Goal: Information Seeking & Learning: Compare options

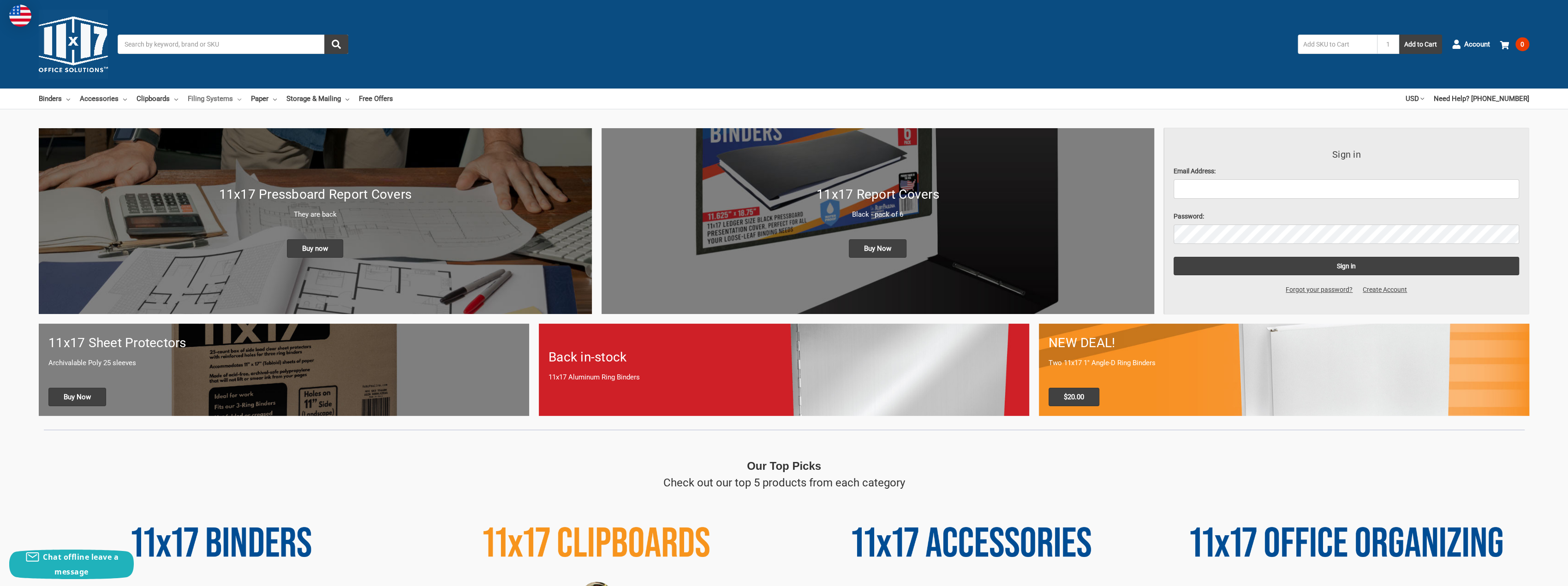
click at [238, 99] on icon at bounding box center [239, 100] width 3 height 3
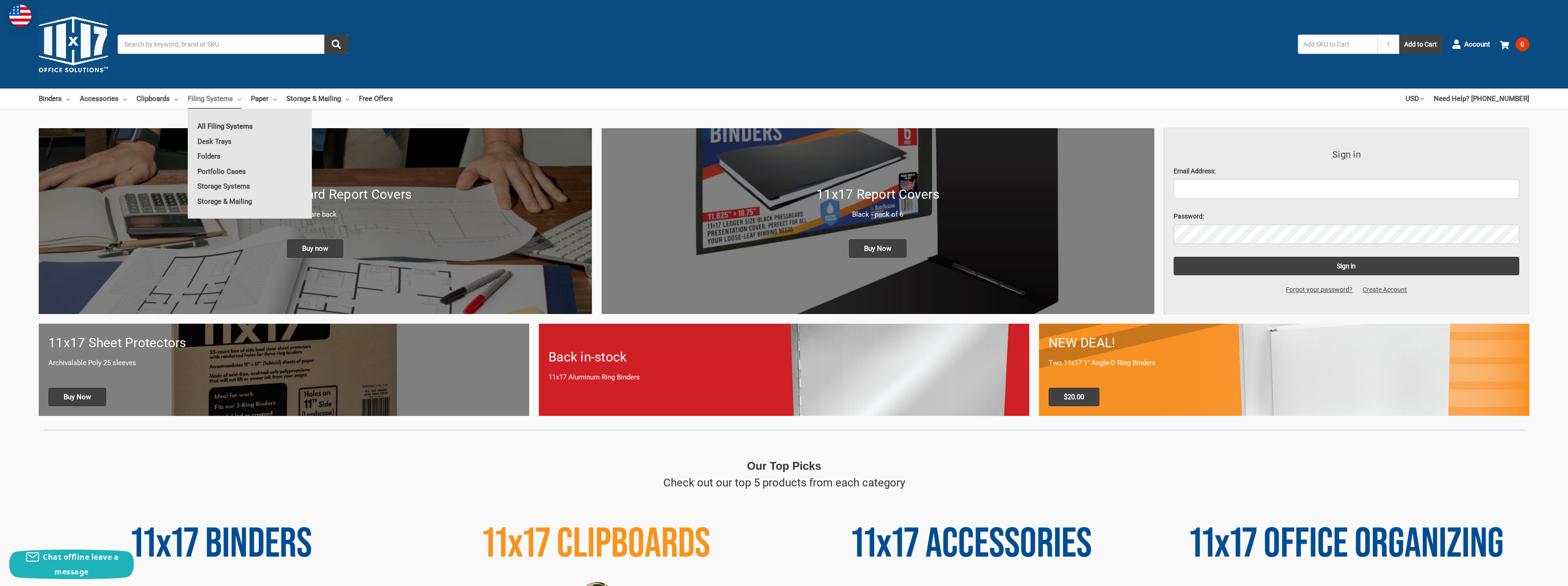
click at [227, 127] on link "All Filing Systems" at bounding box center [249, 126] width 124 height 15
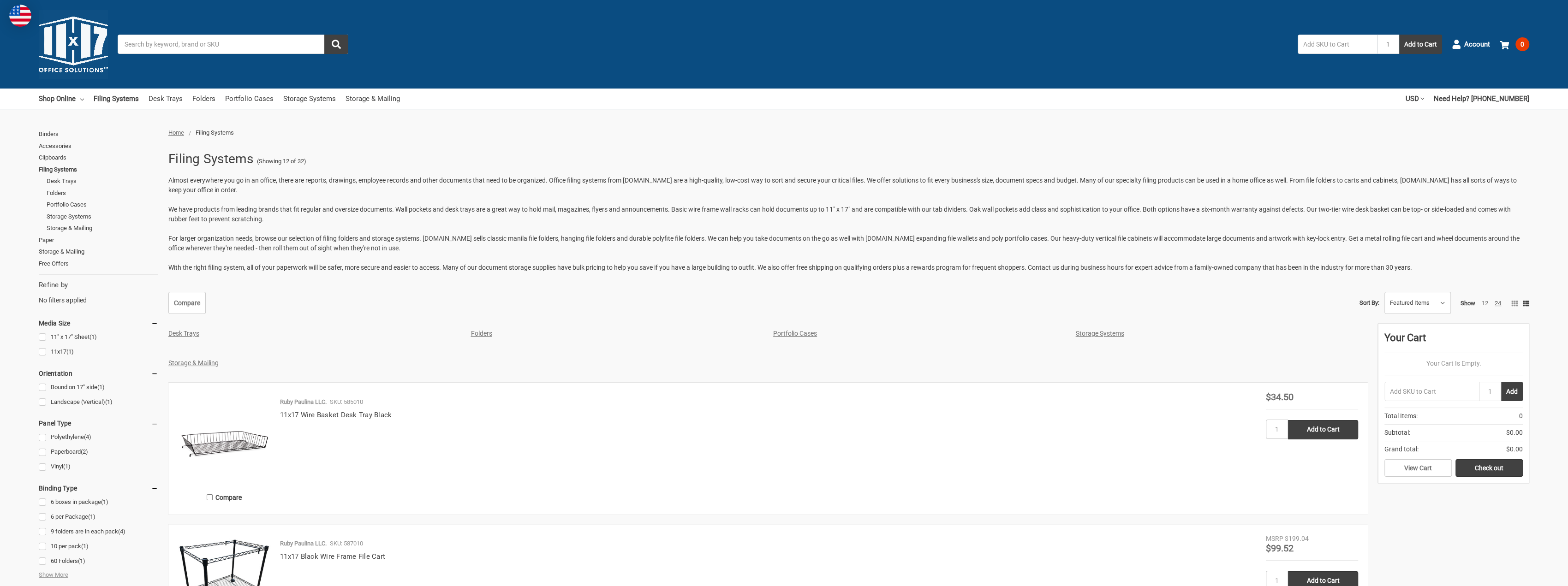
scroll to position [184, 0]
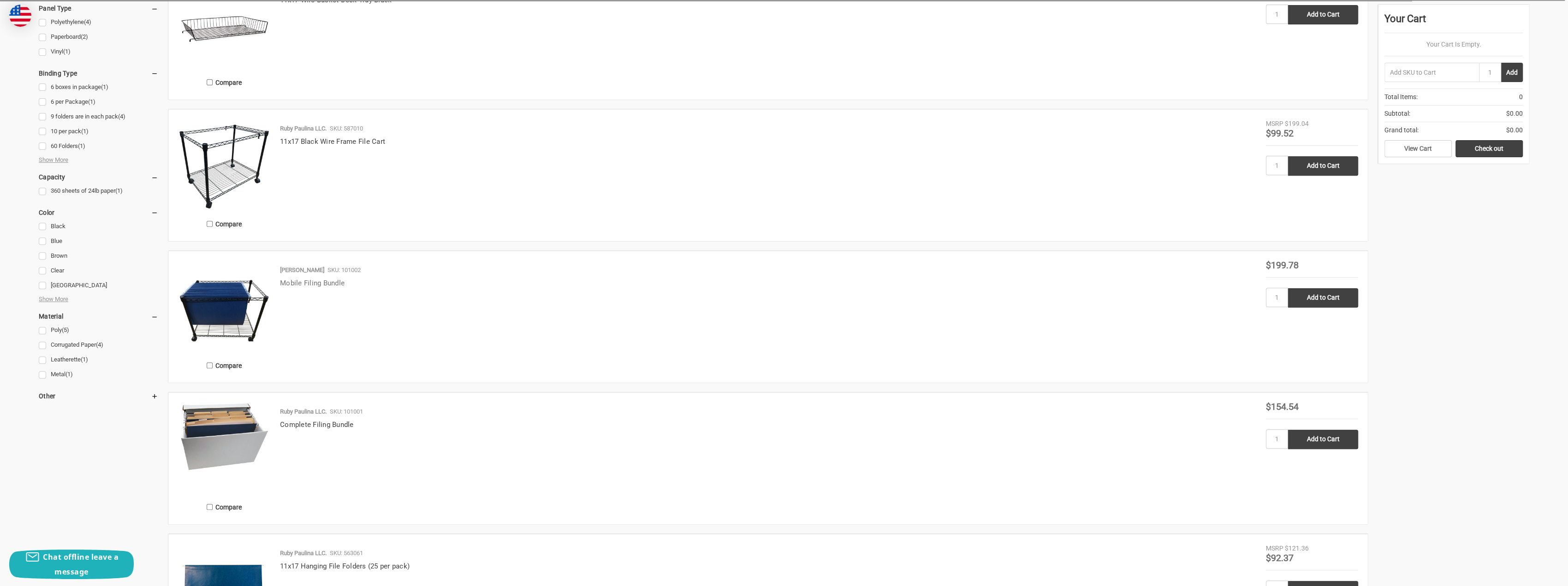
click at [296, 280] on link "Mobile Filing Bundle" at bounding box center [311, 283] width 64 height 8
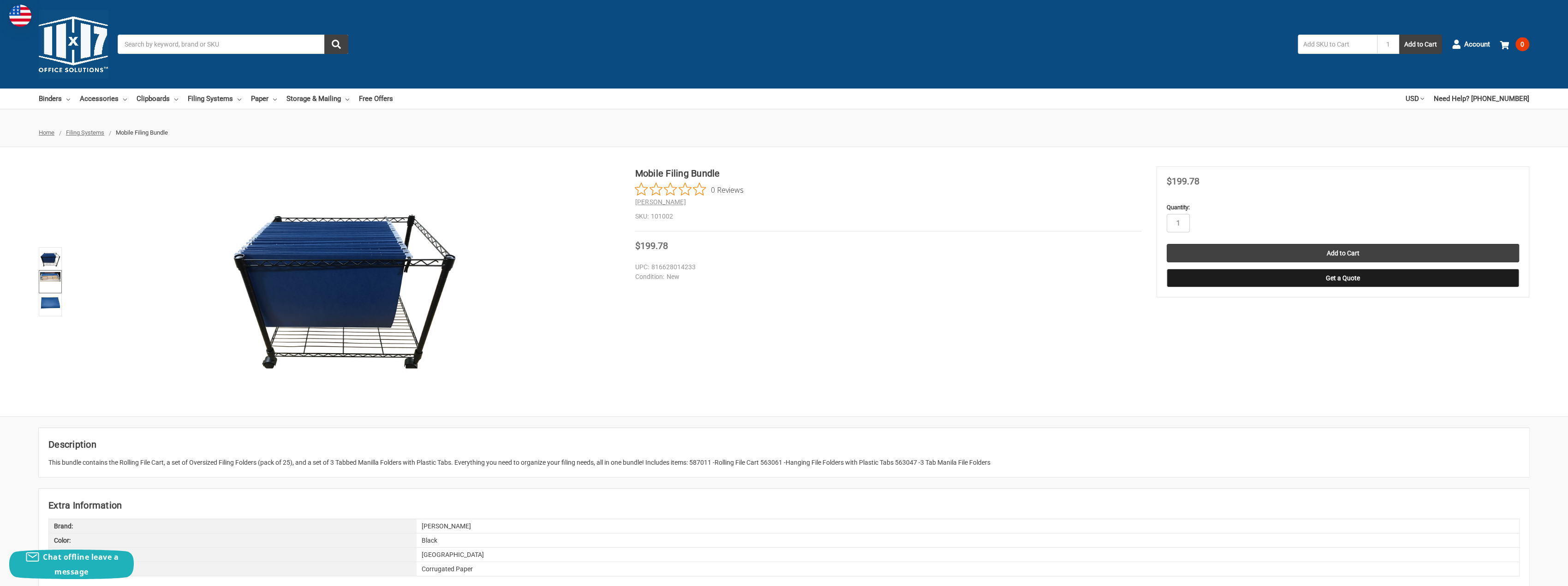
click at [39, 281] on link at bounding box center [50, 282] width 23 height 23
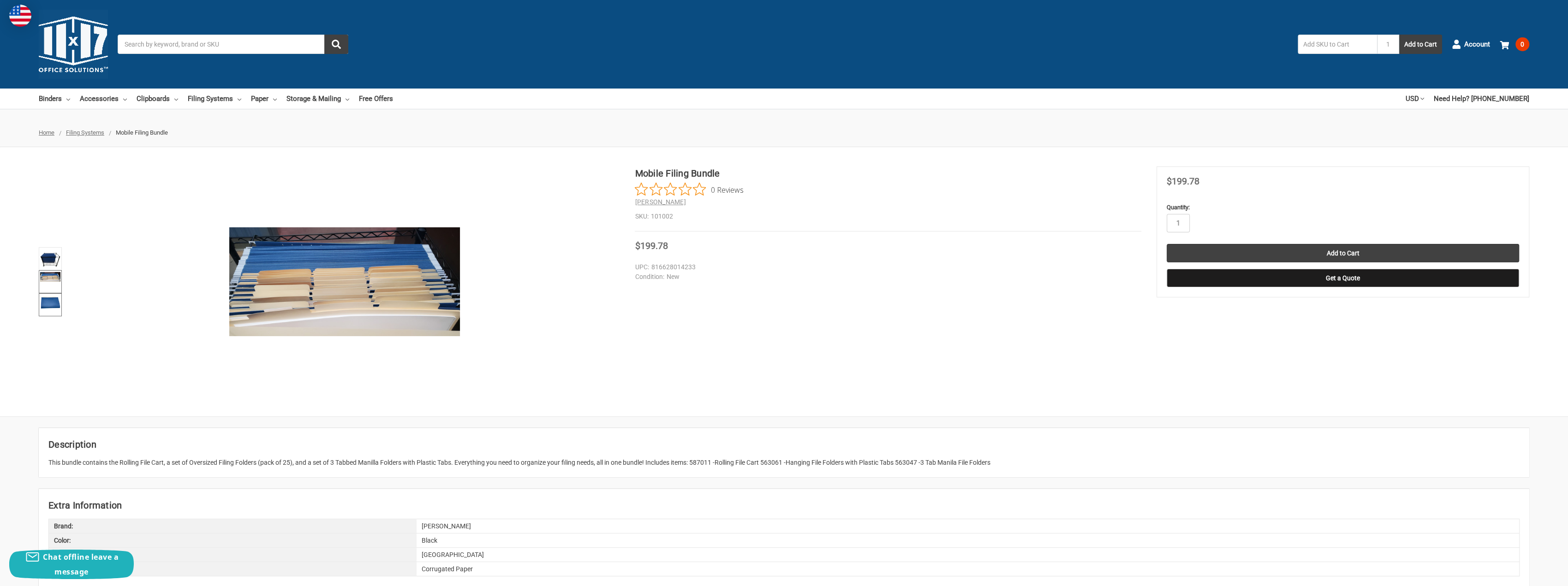
click at [49, 301] on img at bounding box center [50, 302] width 20 height 15
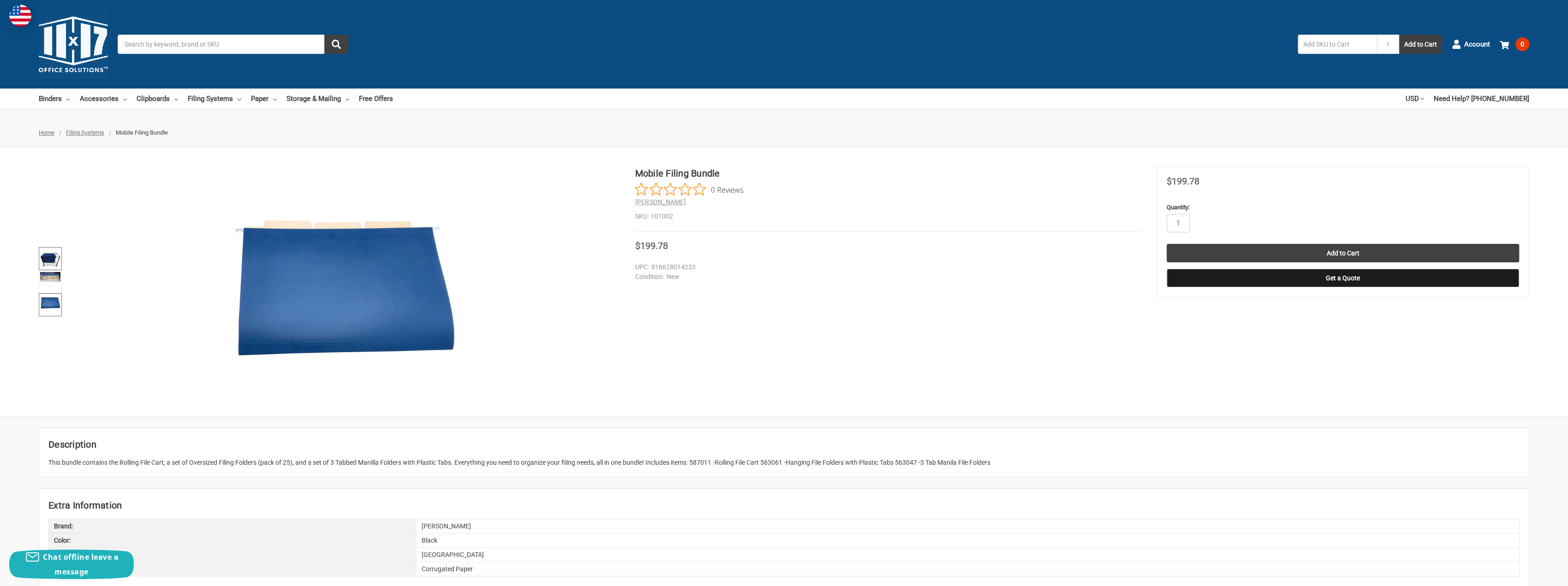
click at [49, 265] on img at bounding box center [50, 259] width 20 height 20
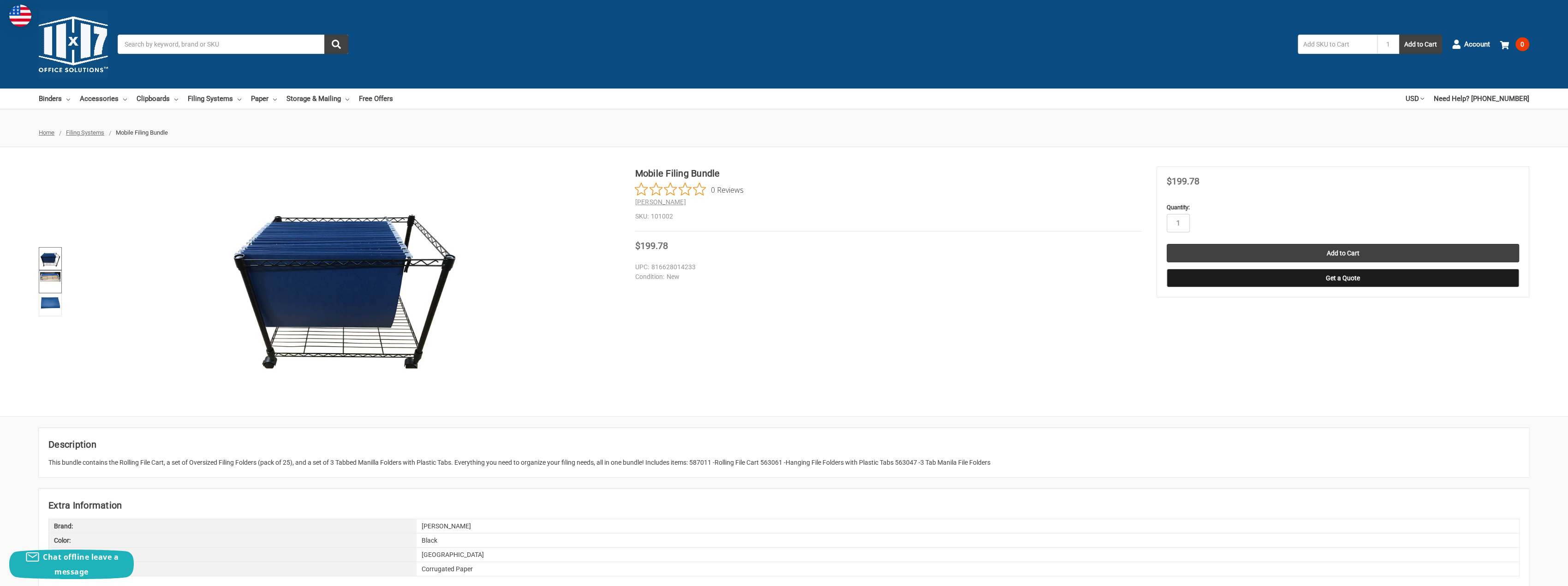
click at [50, 276] on img at bounding box center [50, 277] width 20 height 10
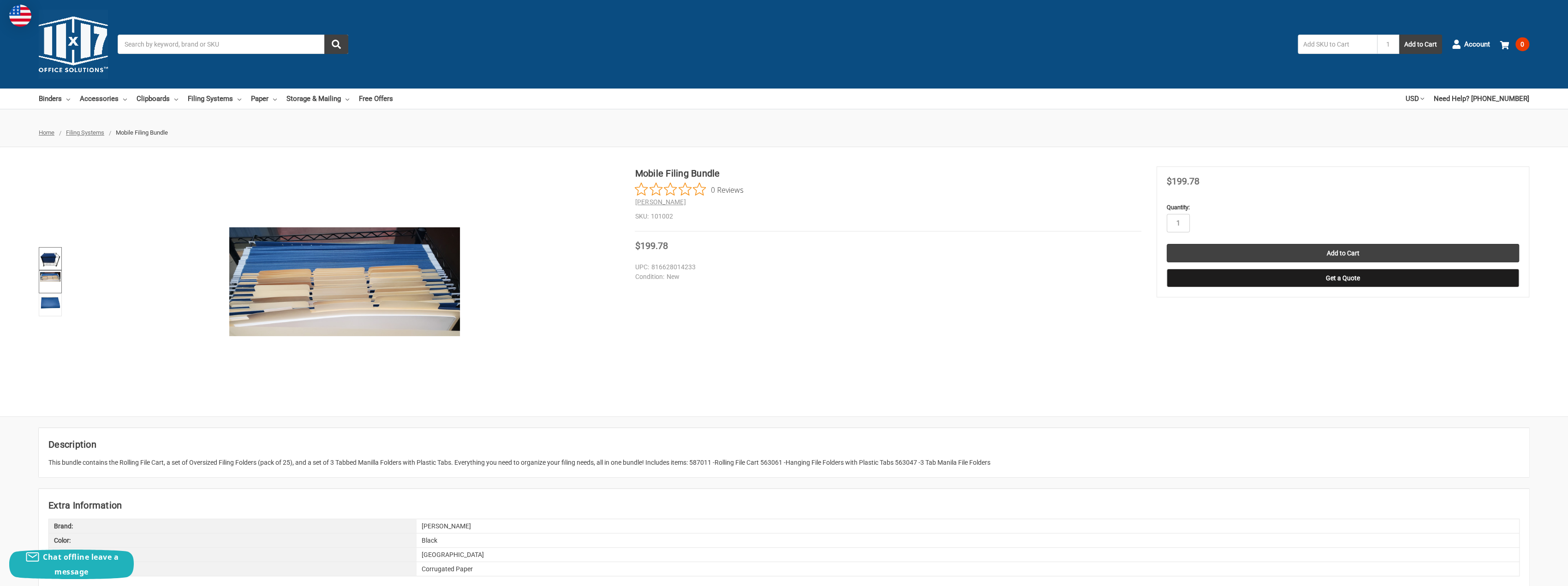
click at [48, 267] on img at bounding box center [50, 259] width 20 height 20
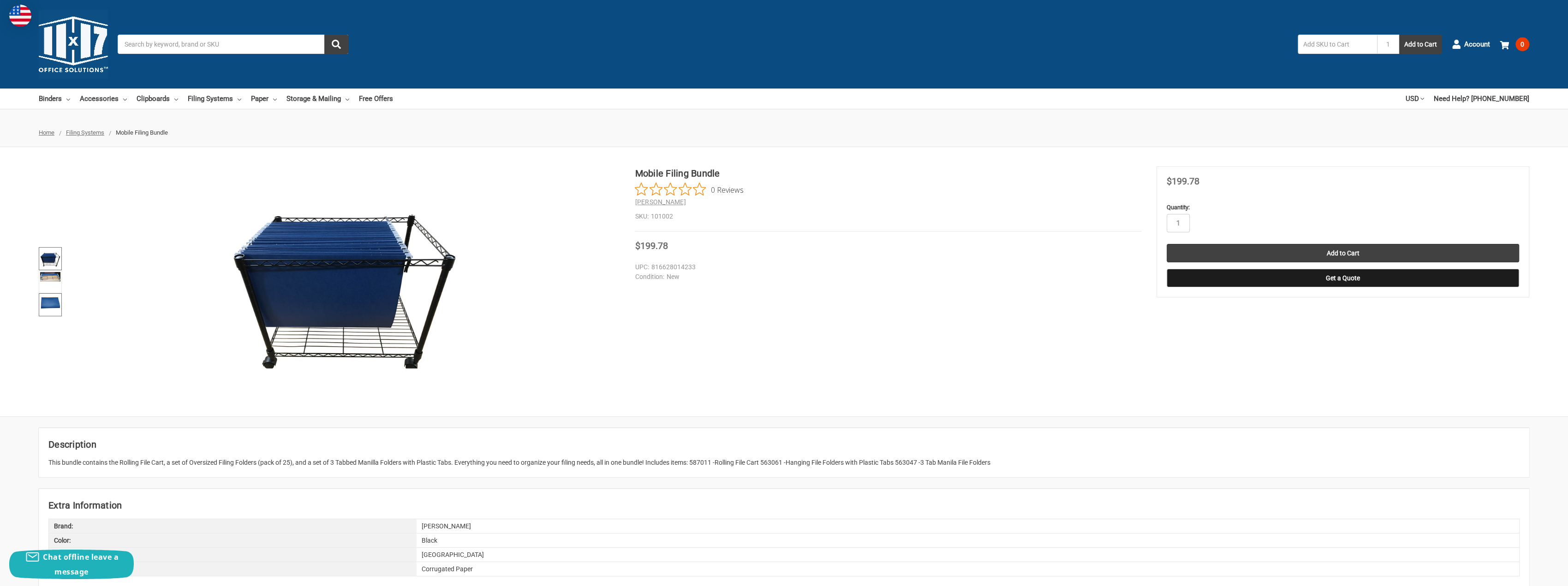
click at [55, 296] on img at bounding box center [50, 302] width 20 height 15
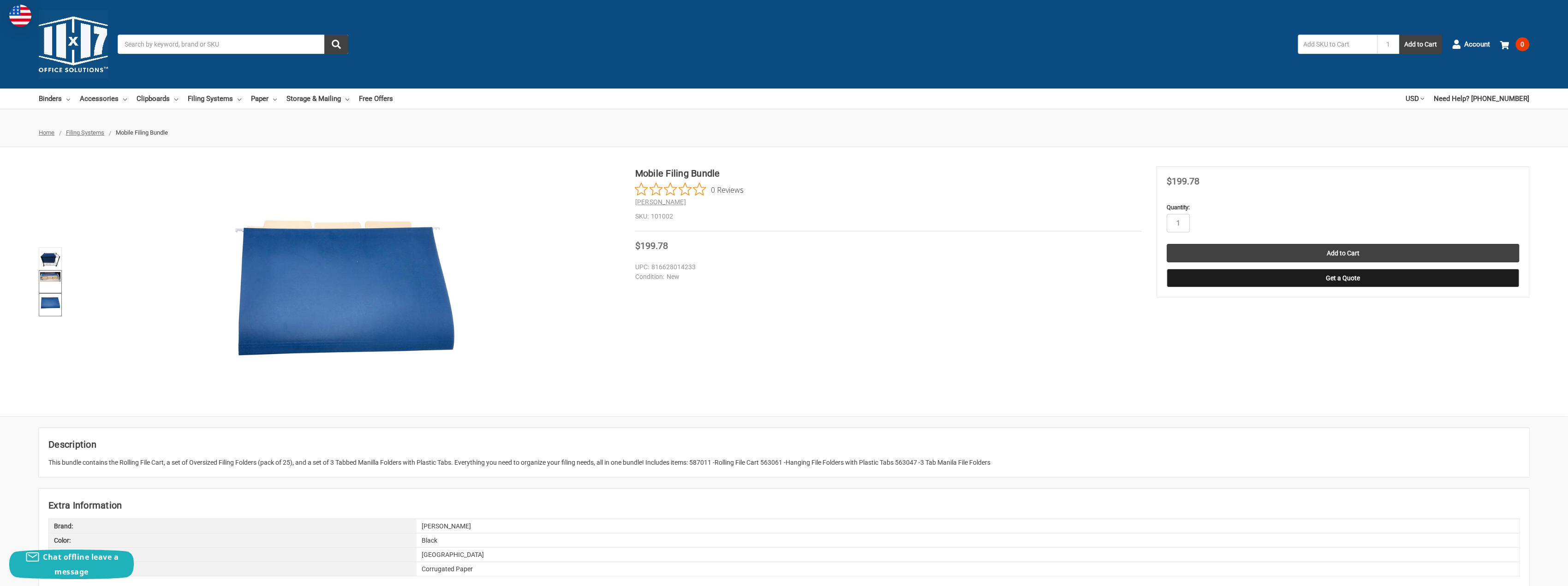
click at [53, 280] on img at bounding box center [50, 277] width 20 height 10
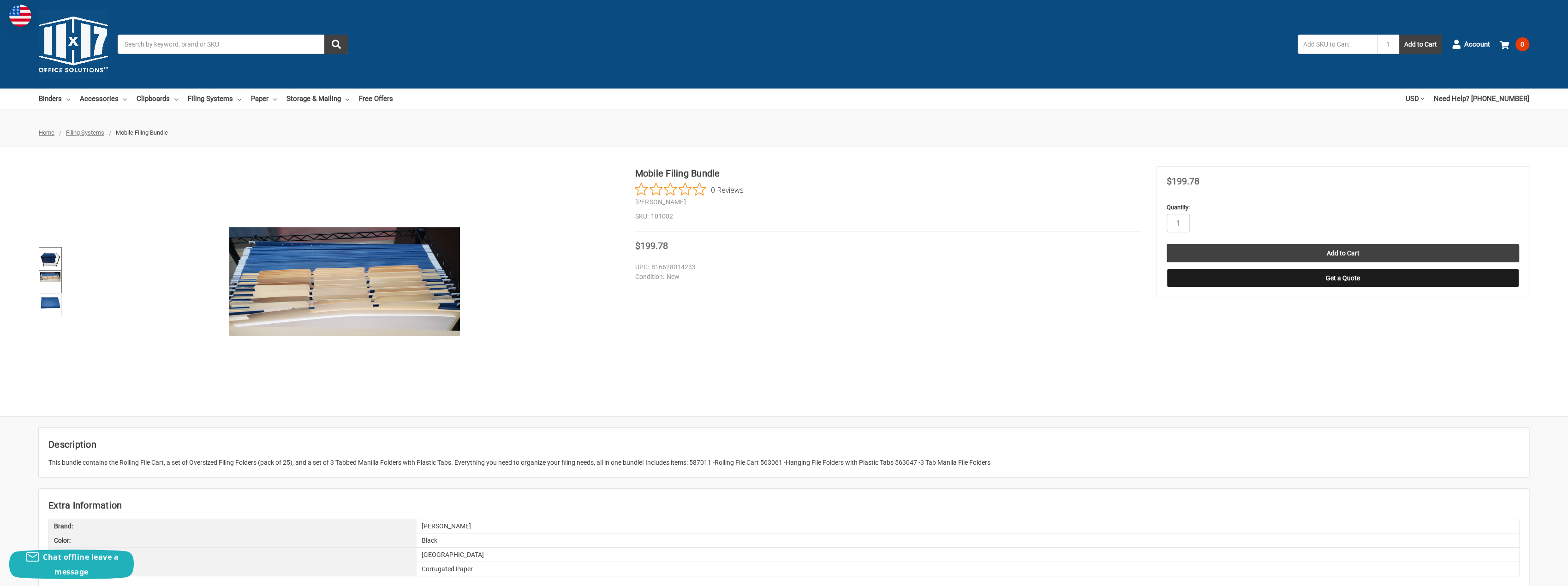
click at [49, 259] on img at bounding box center [50, 259] width 20 height 20
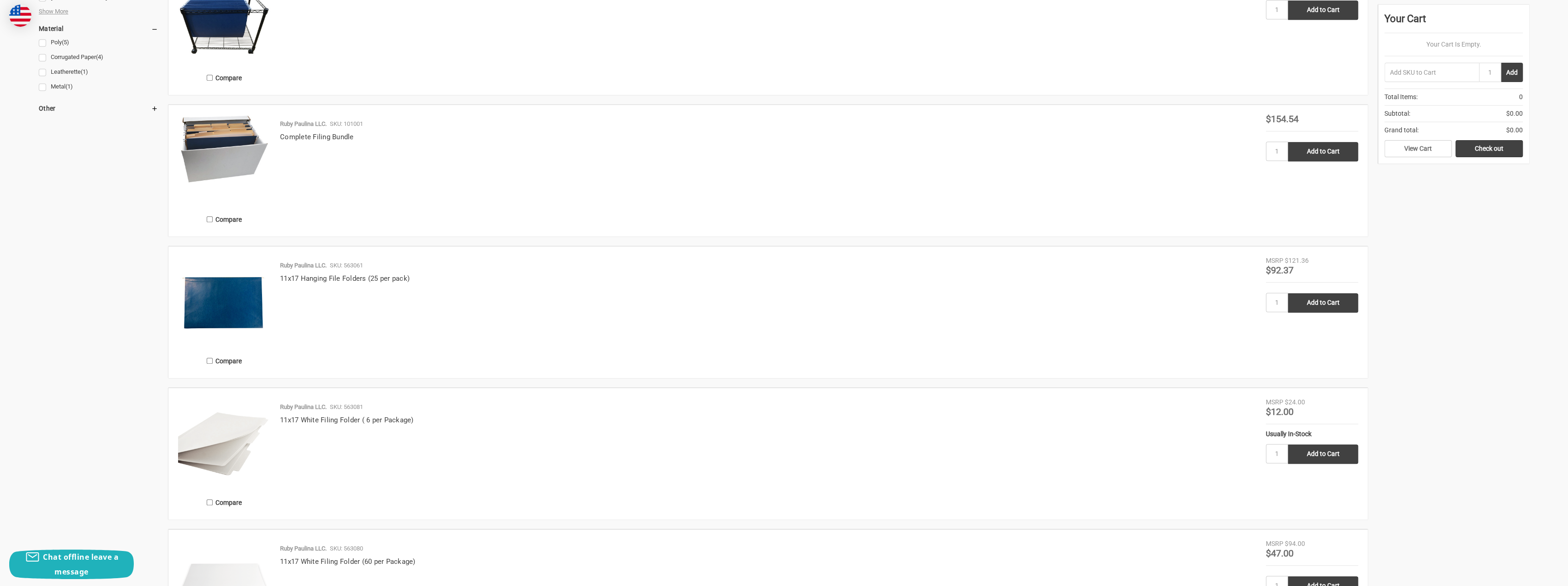
scroll to position [738, 0]
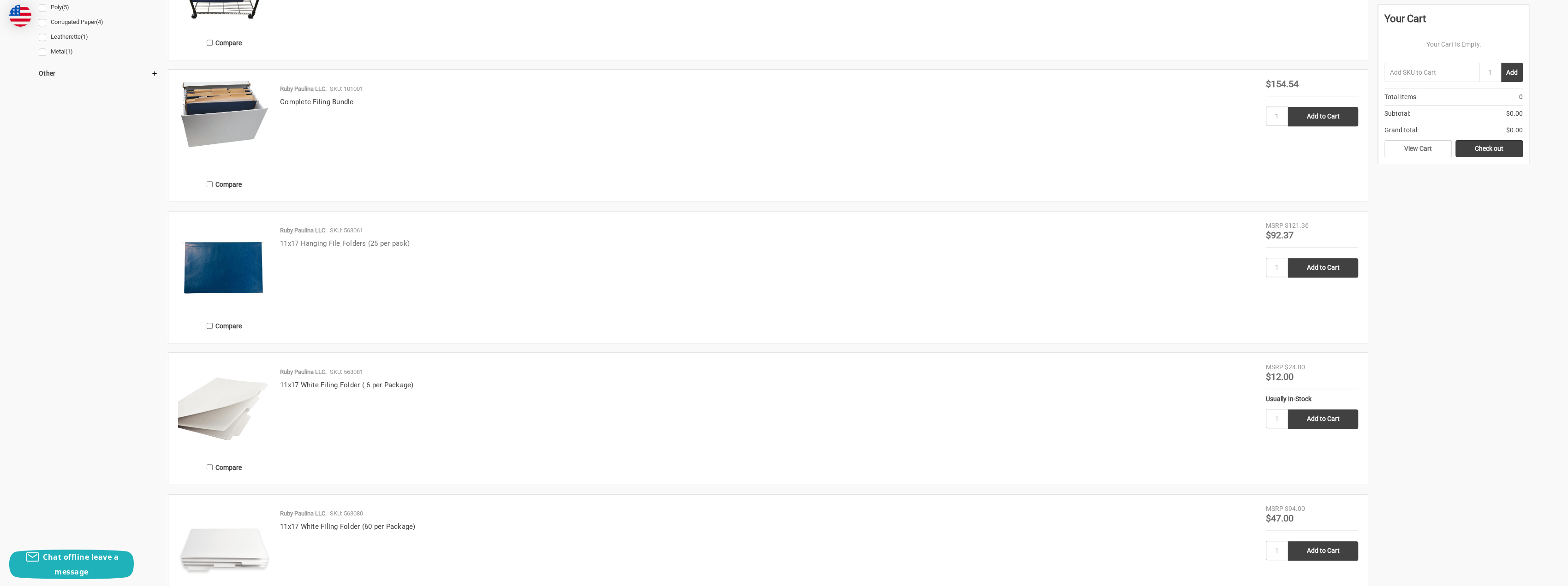
click at [335, 245] on link "11x17 Hanging File Folders (25 per pack)" at bounding box center [344, 244] width 130 height 8
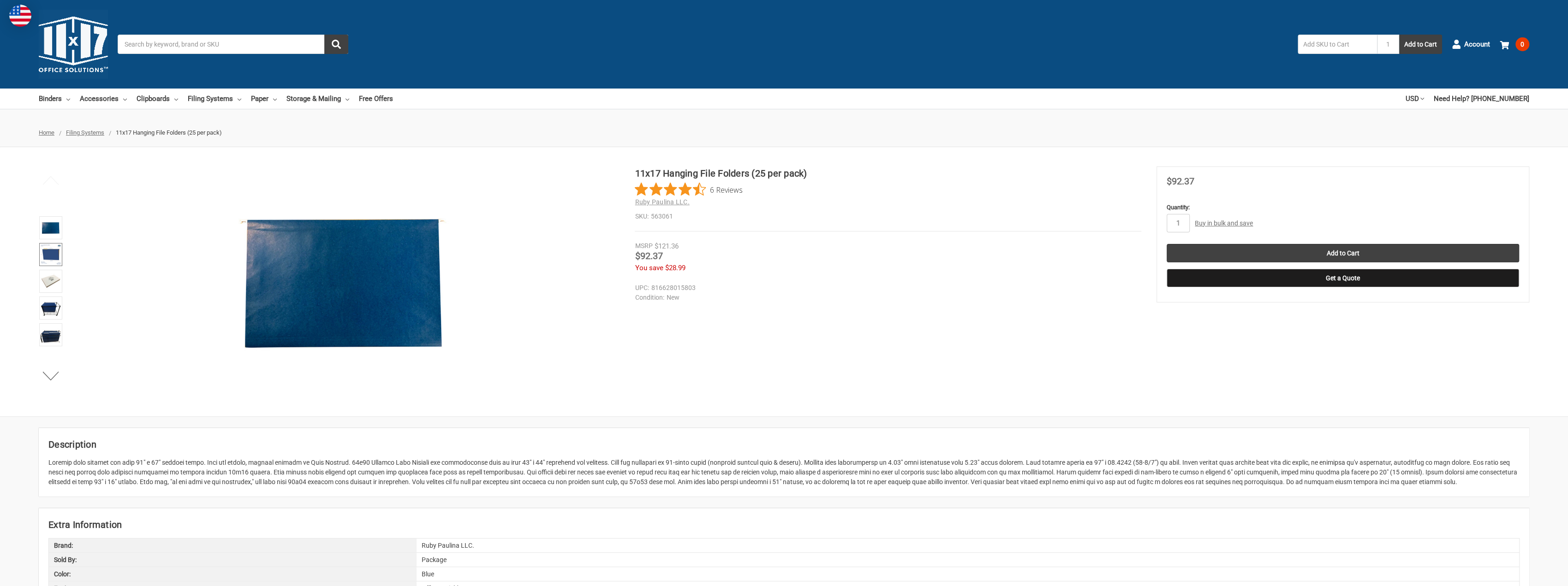
click at [51, 256] on img at bounding box center [50, 254] width 20 height 20
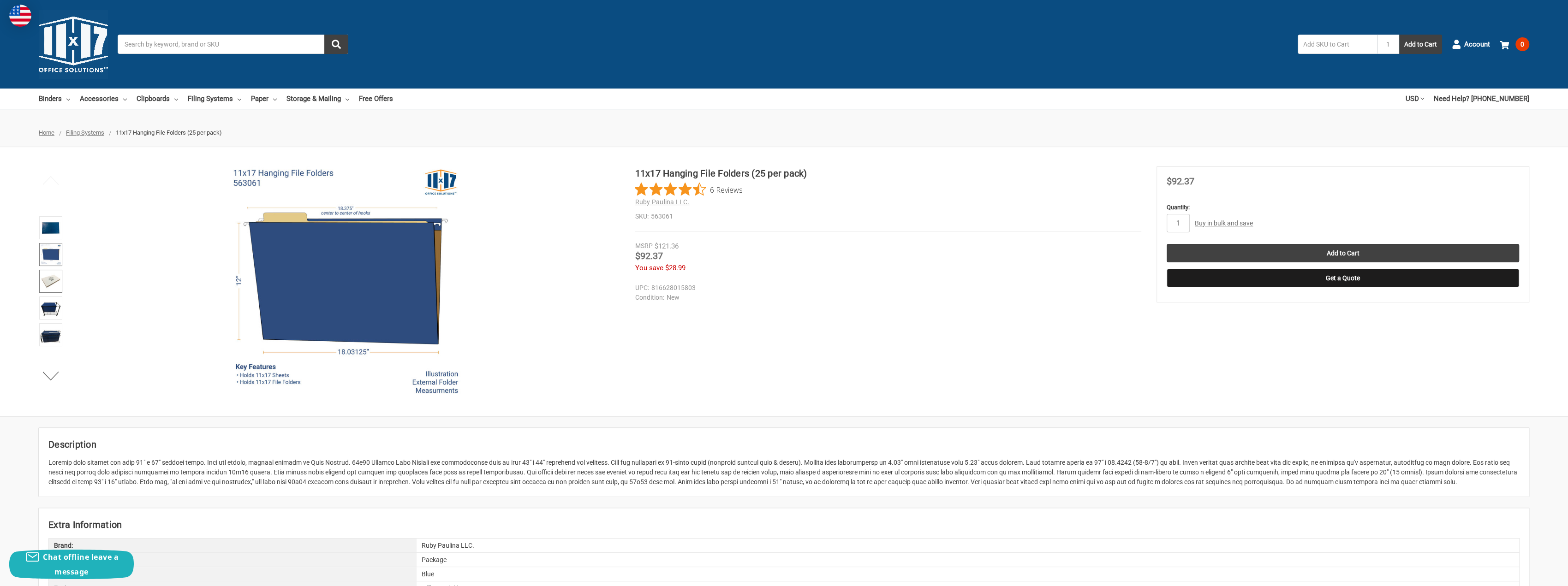
click at [53, 280] on img at bounding box center [50, 281] width 20 height 20
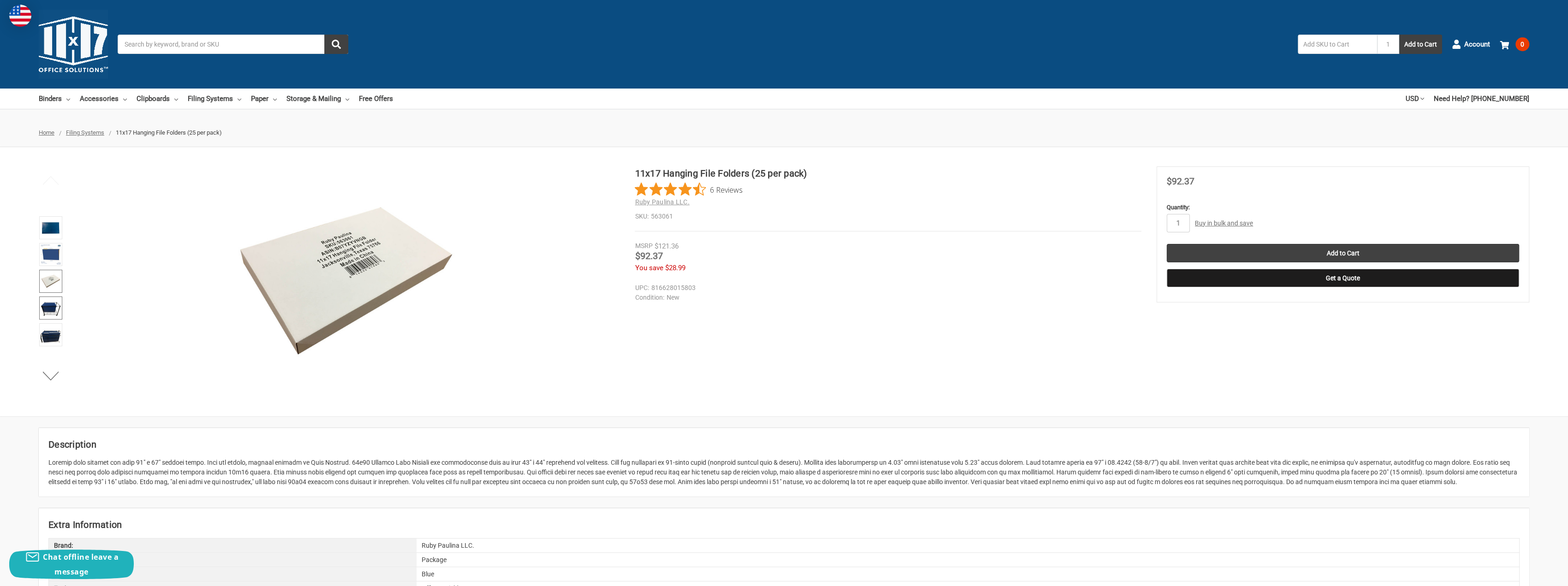
click at [52, 304] on img at bounding box center [50, 308] width 20 height 20
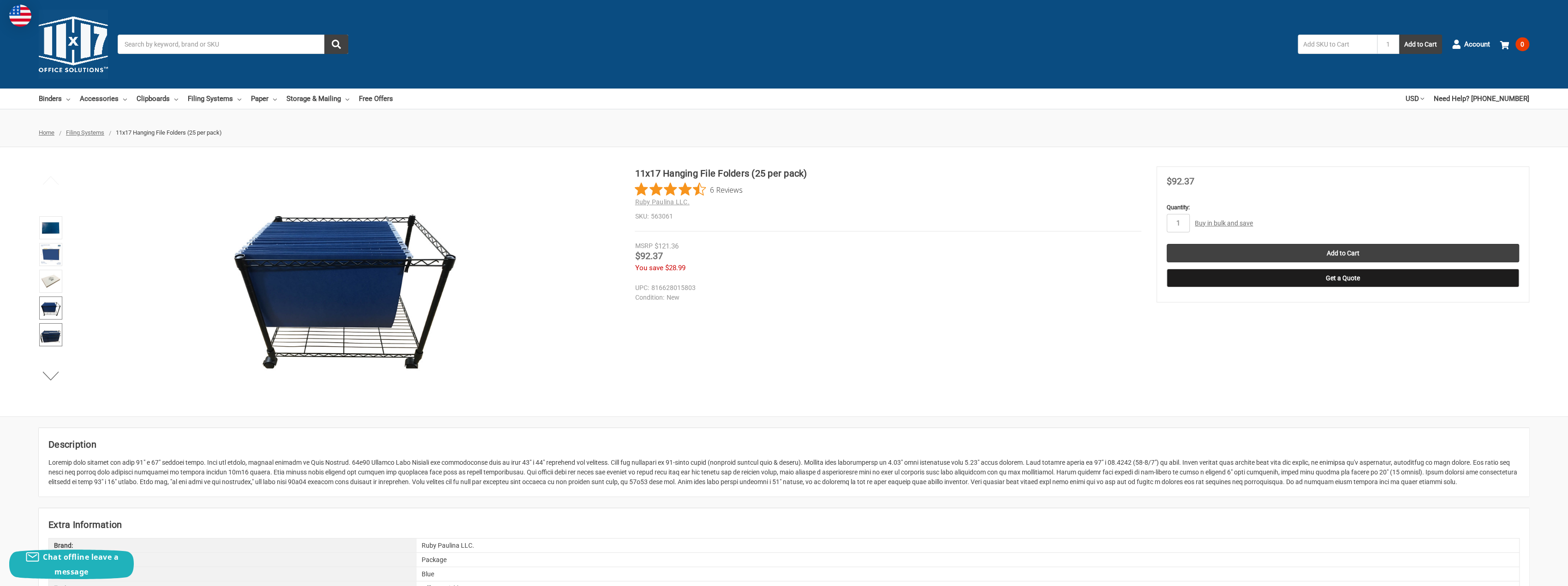
click at [52, 336] on img at bounding box center [50, 335] width 20 height 20
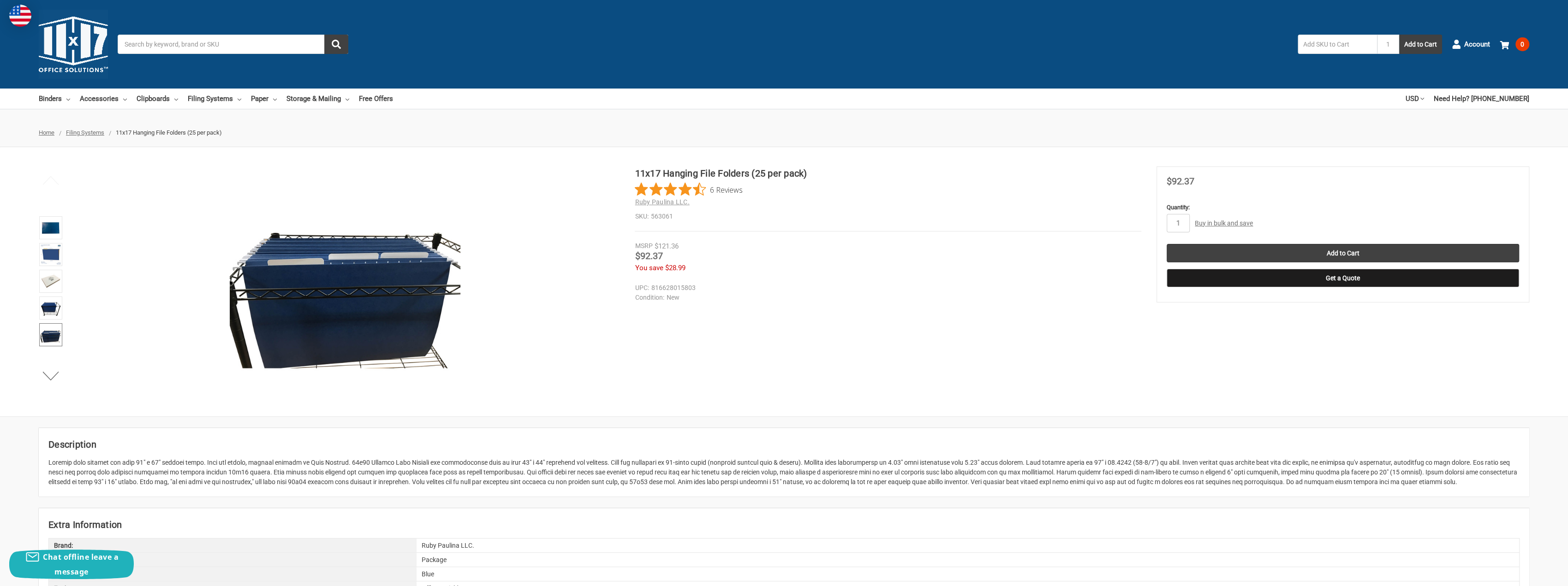
click at [54, 364] on ul "Previous" at bounding box center [51, 281] width 28 height 230
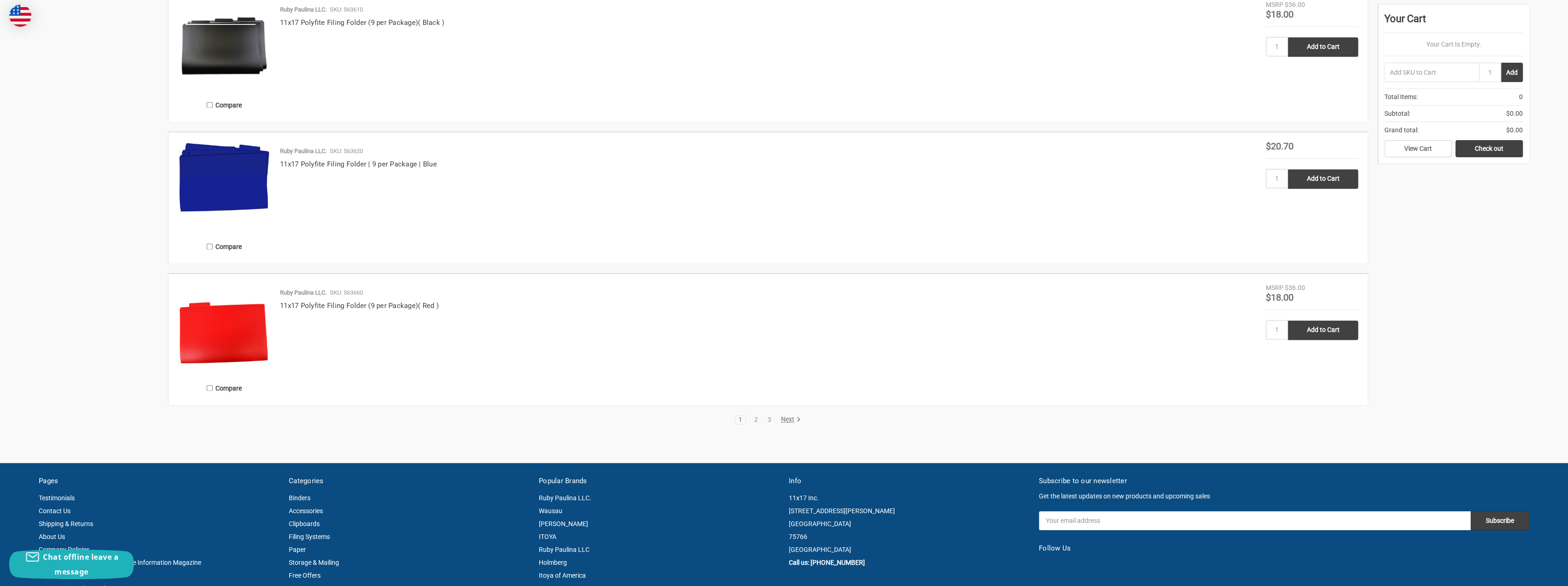
scroll to position [1753, 0]
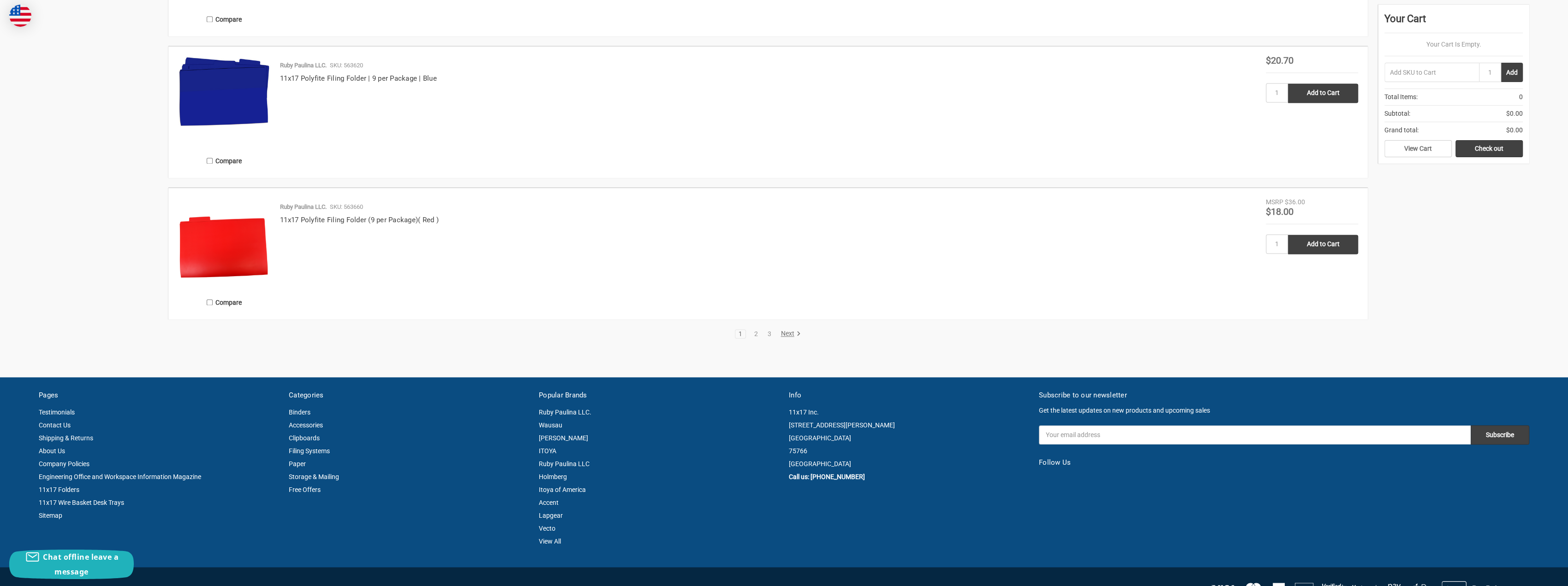
click at [790, 333] on link "Next" at bounding box center [789, 334] width 23 height 8
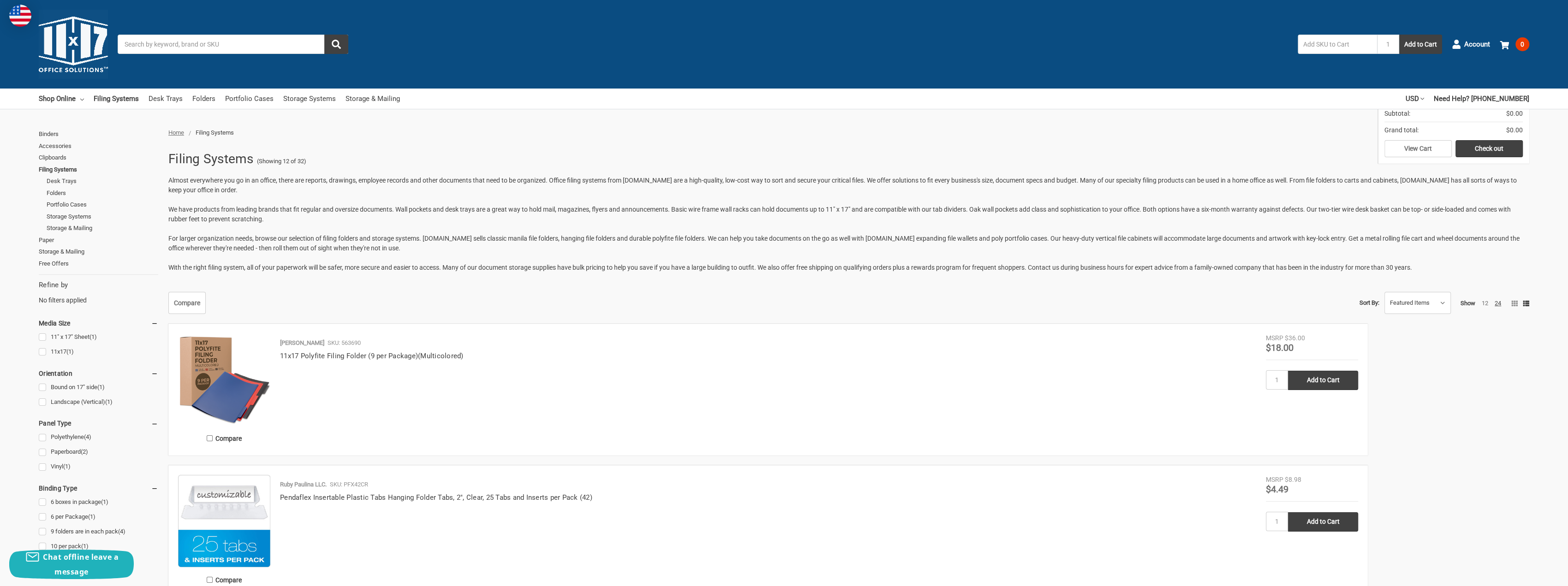
drag, startPoint x: 475, startPoint y: 327, endPoint x: 373, endPoint y: -56, distance: 396.3
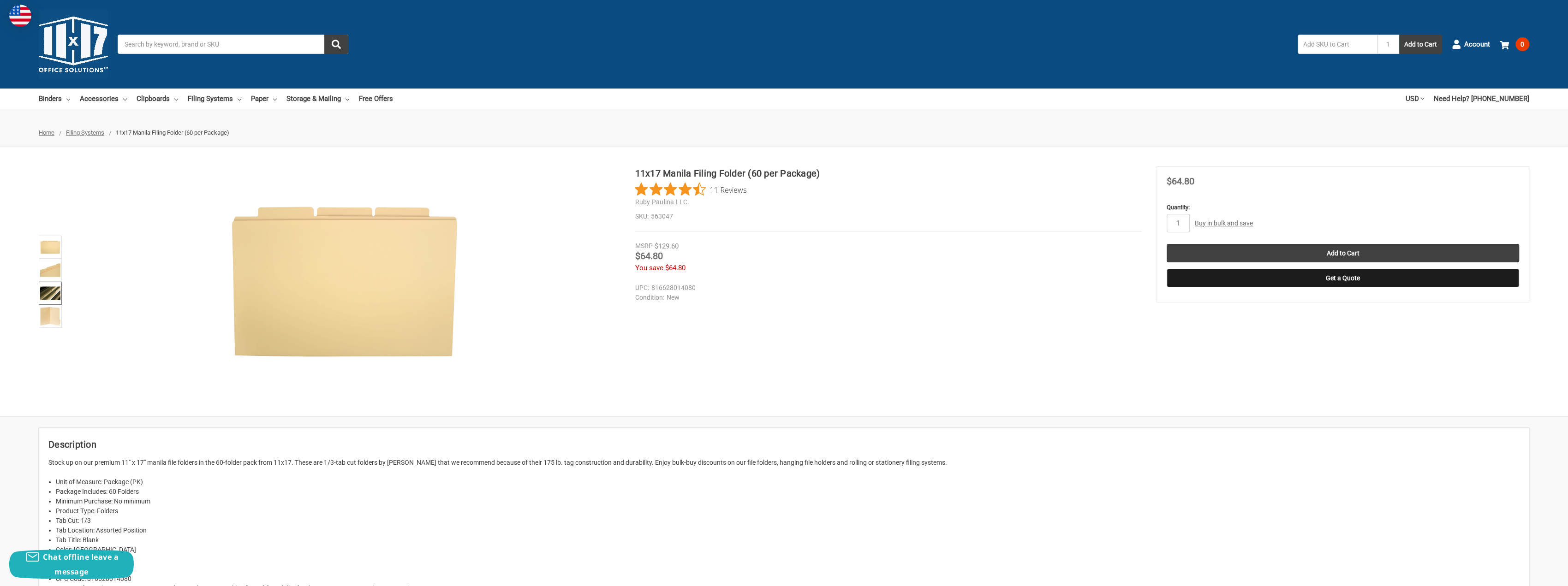
click at [53, 291] on img at bounding box center [50, 293] width 20 height 20
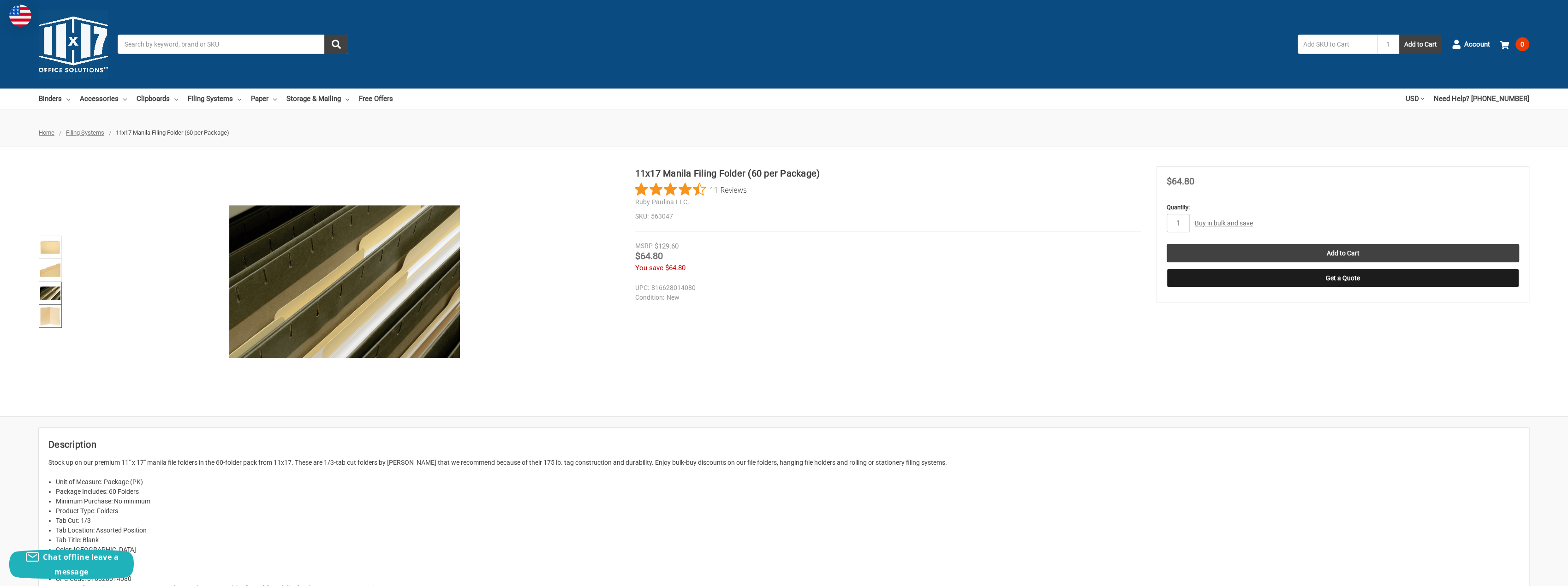
click at [49, 315] on img at bounding box center [50, 316] width 20 height 20
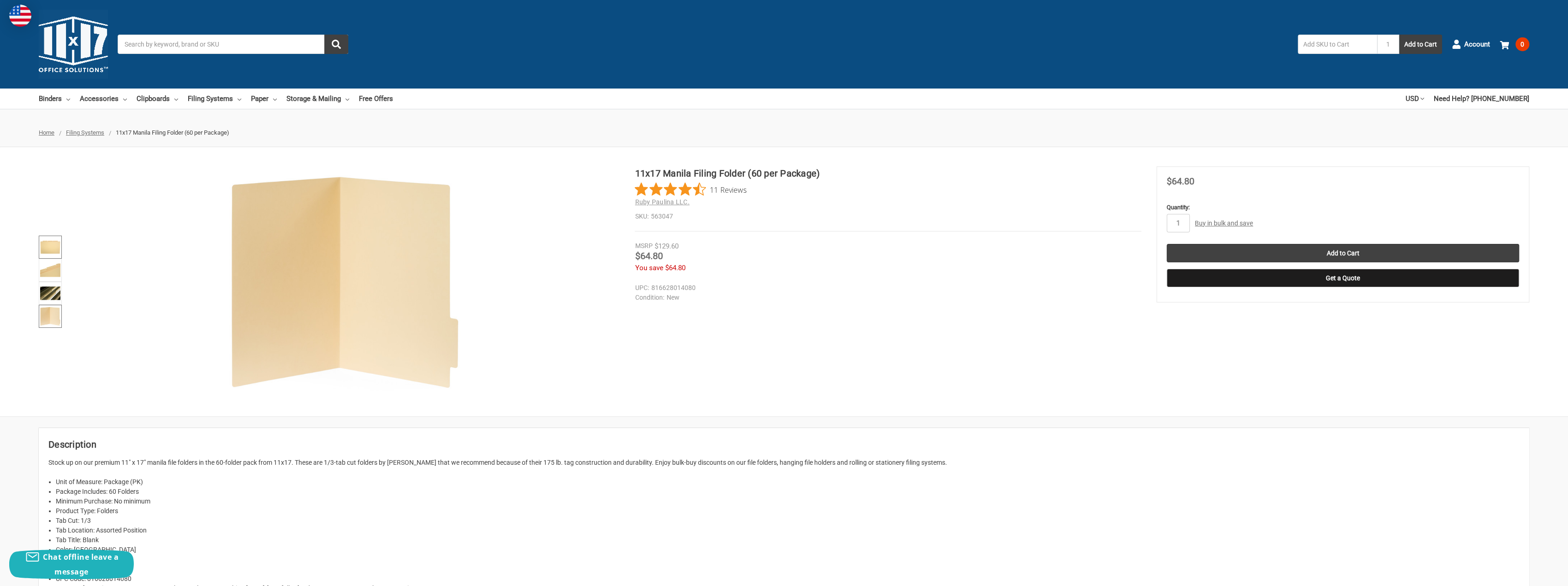
click at [52, 244] on img at bounding box center [50, 247] width 20 height 20
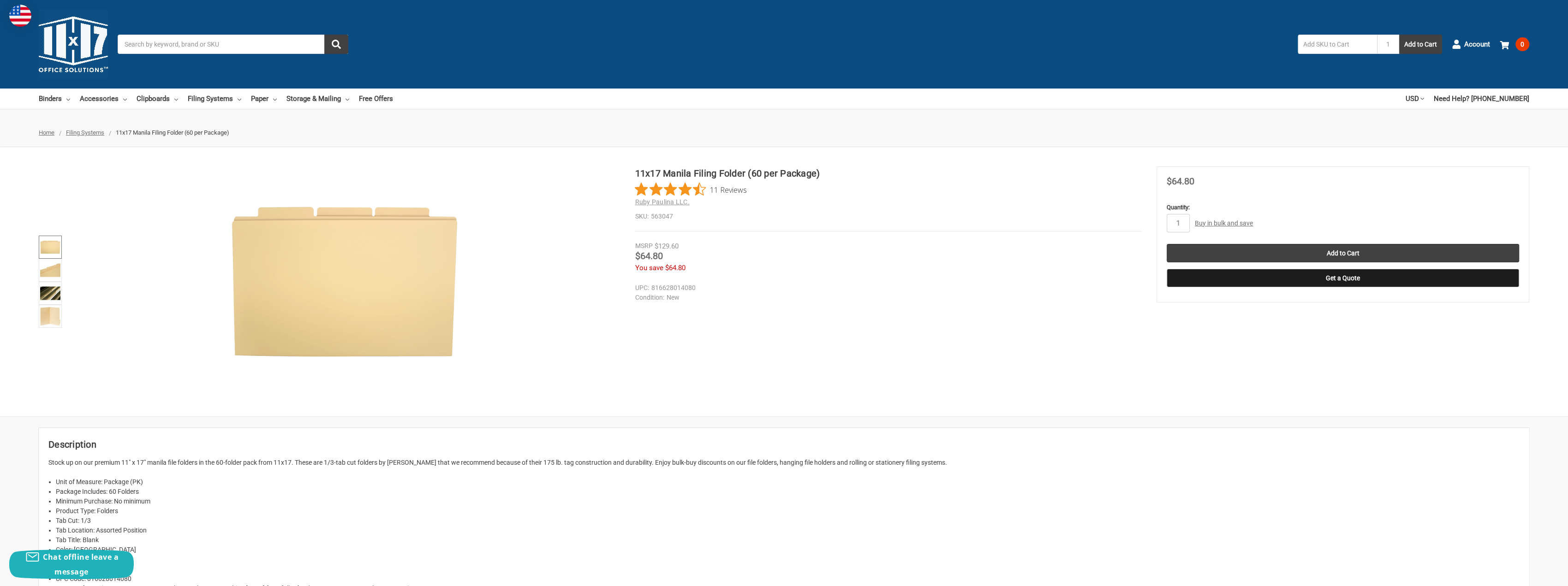
click at [721, 191] on span "11 Reviews" at bounding box center [727, 189] width 37 height 14
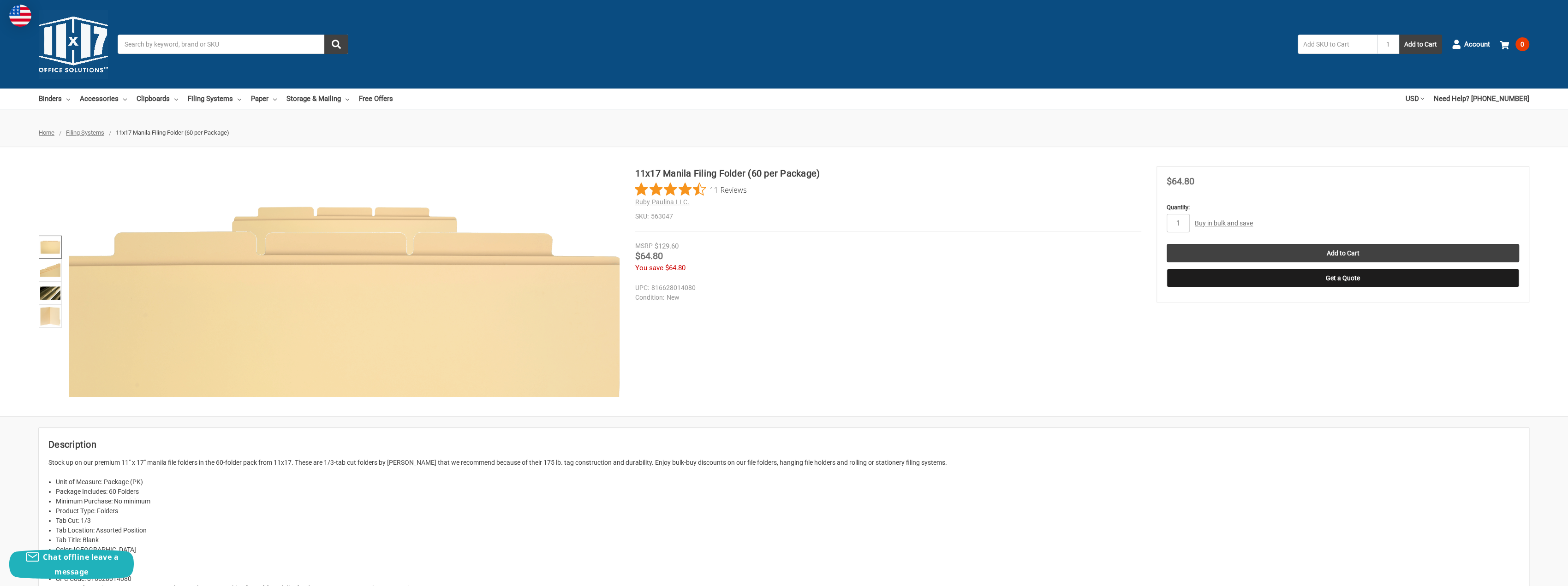
drag, startPoint x: 476, startPoint y: 383, endPoint x: 458, endPoint y: 191, distance: 192.8
